Goal: Information Seeking & Learning: Learn about a topic

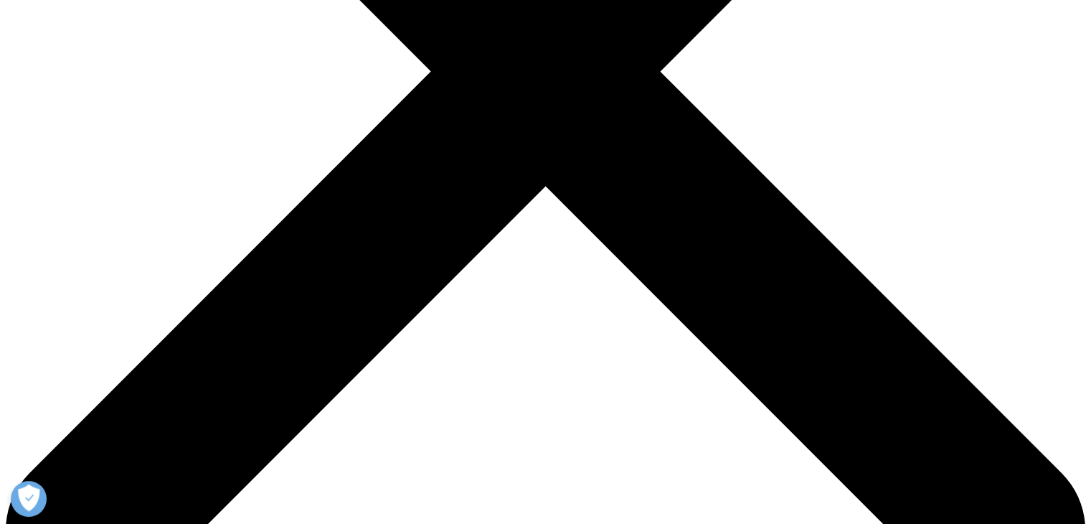
scroll to position [287, 0]
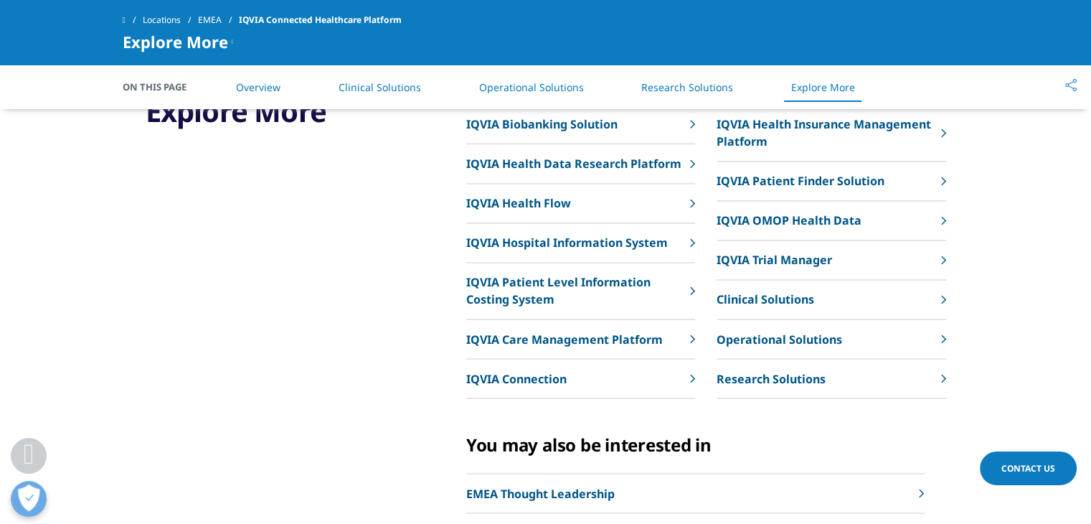
scroll to position [2439, 0]
